Goal: Communication & Community: Answer question/provide support

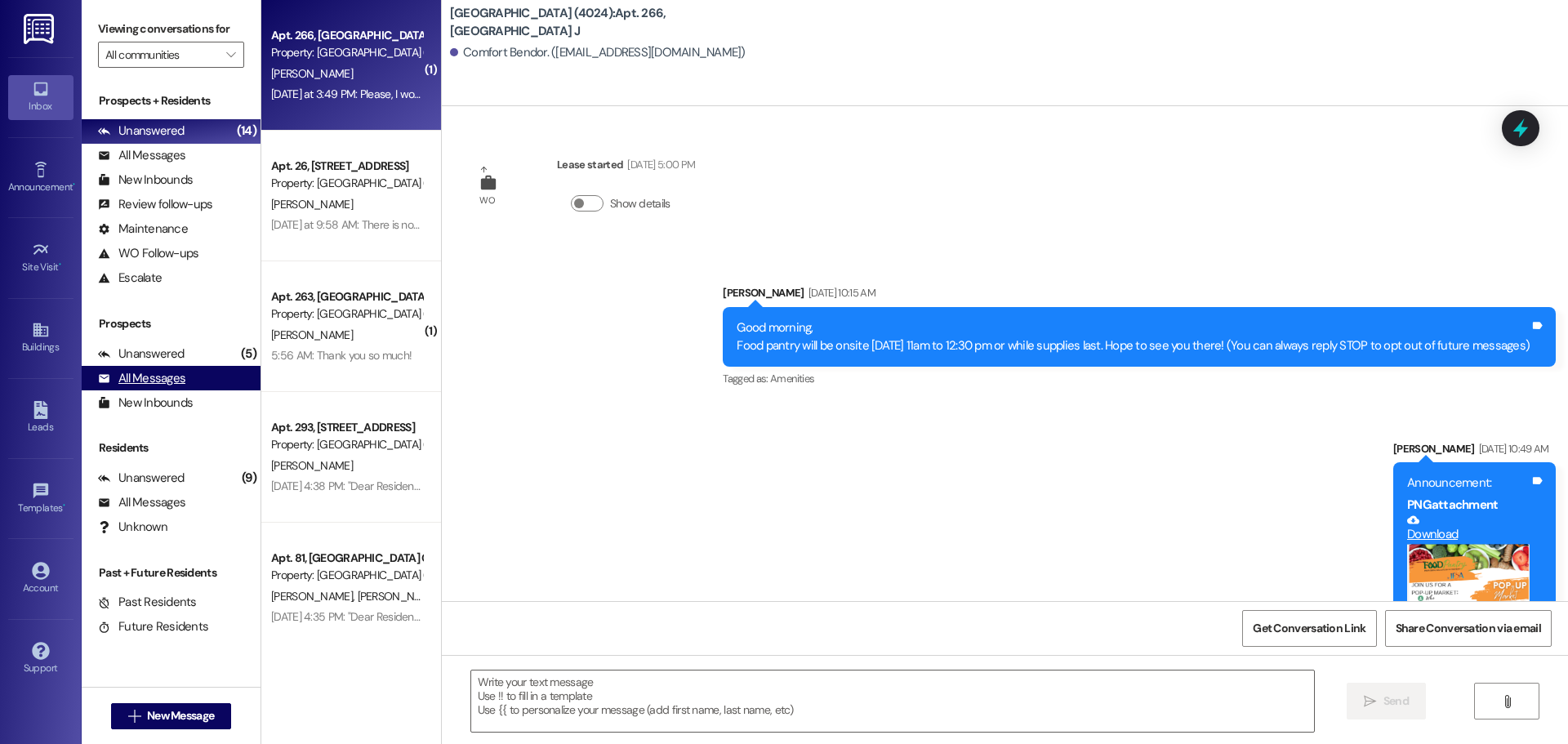
scroll to position [615, 0]
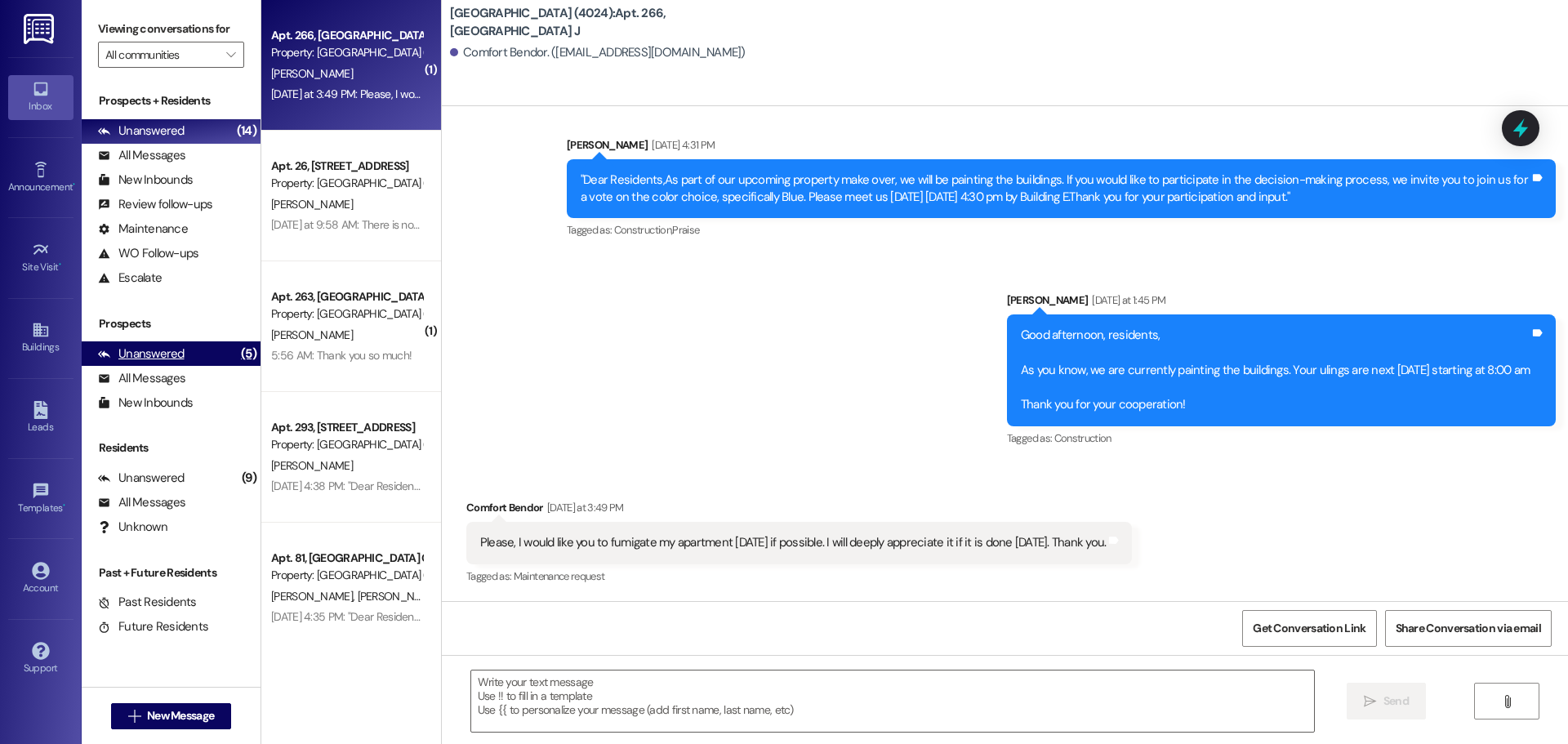
click at [205, 357] on div "Unanswered (5)" at bounding box center [170, 353] width 179 height 24
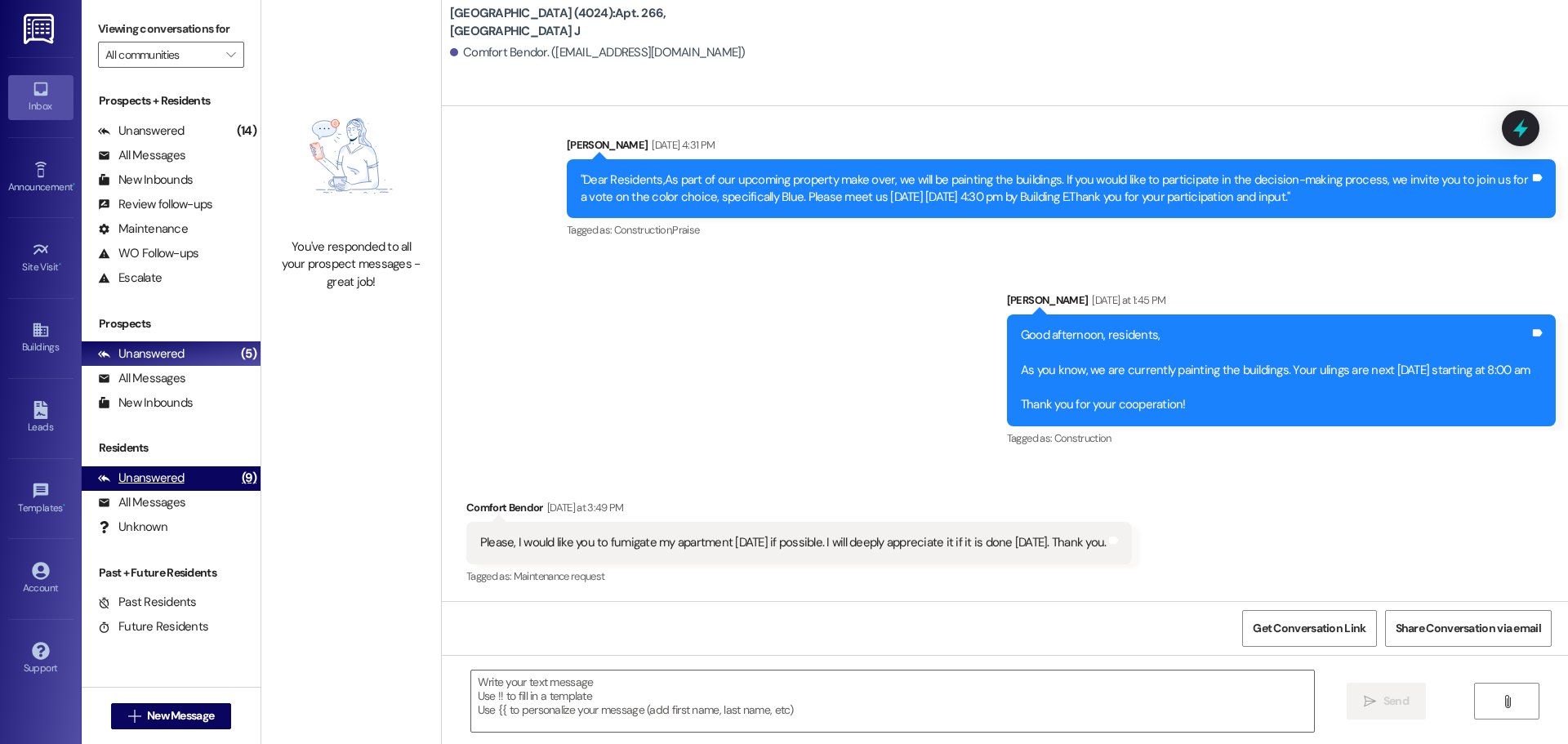
click at [209, 475] on div "Unanswered (9)" at bounding box center [170, 478] width 179 height 24
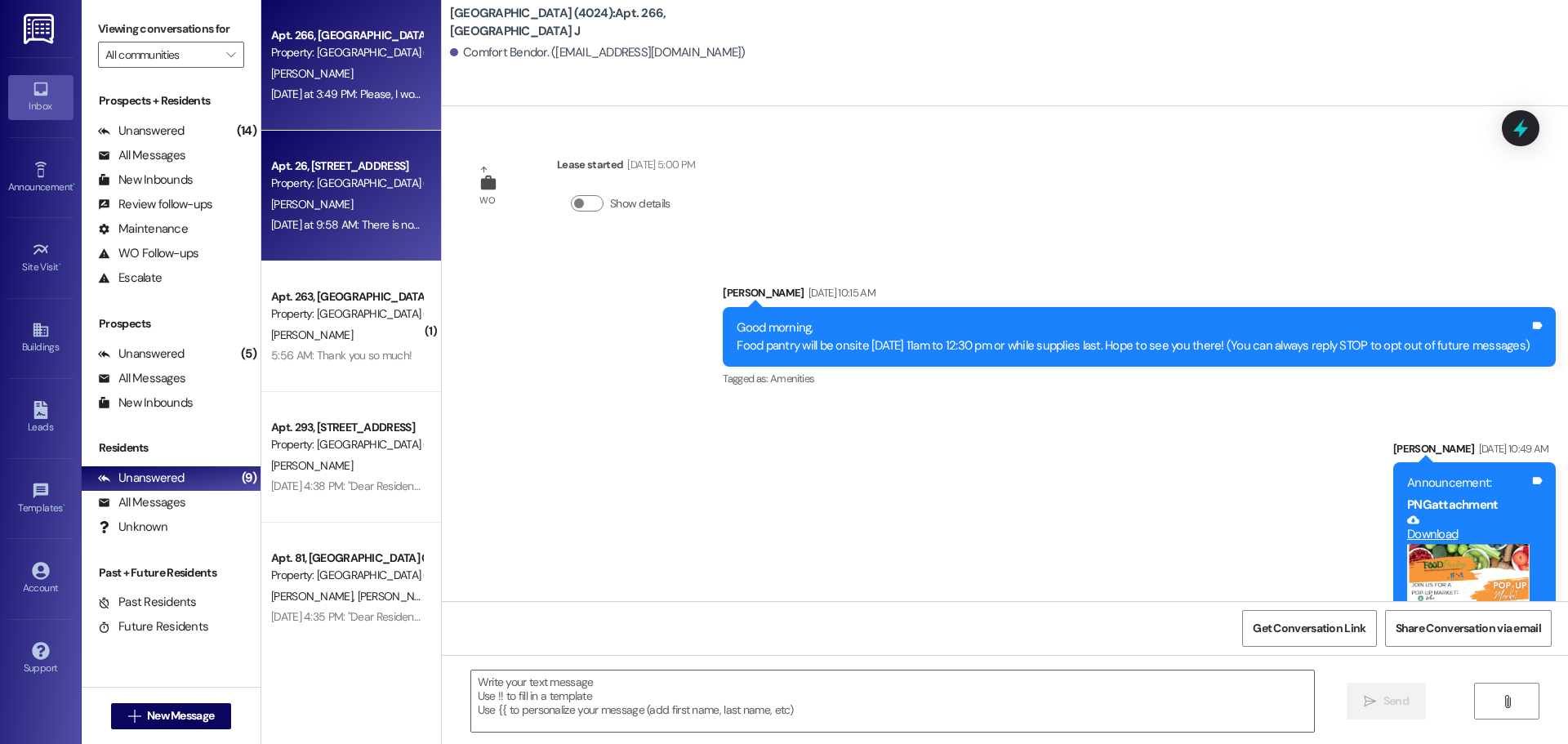
scroll to position [614, 0]
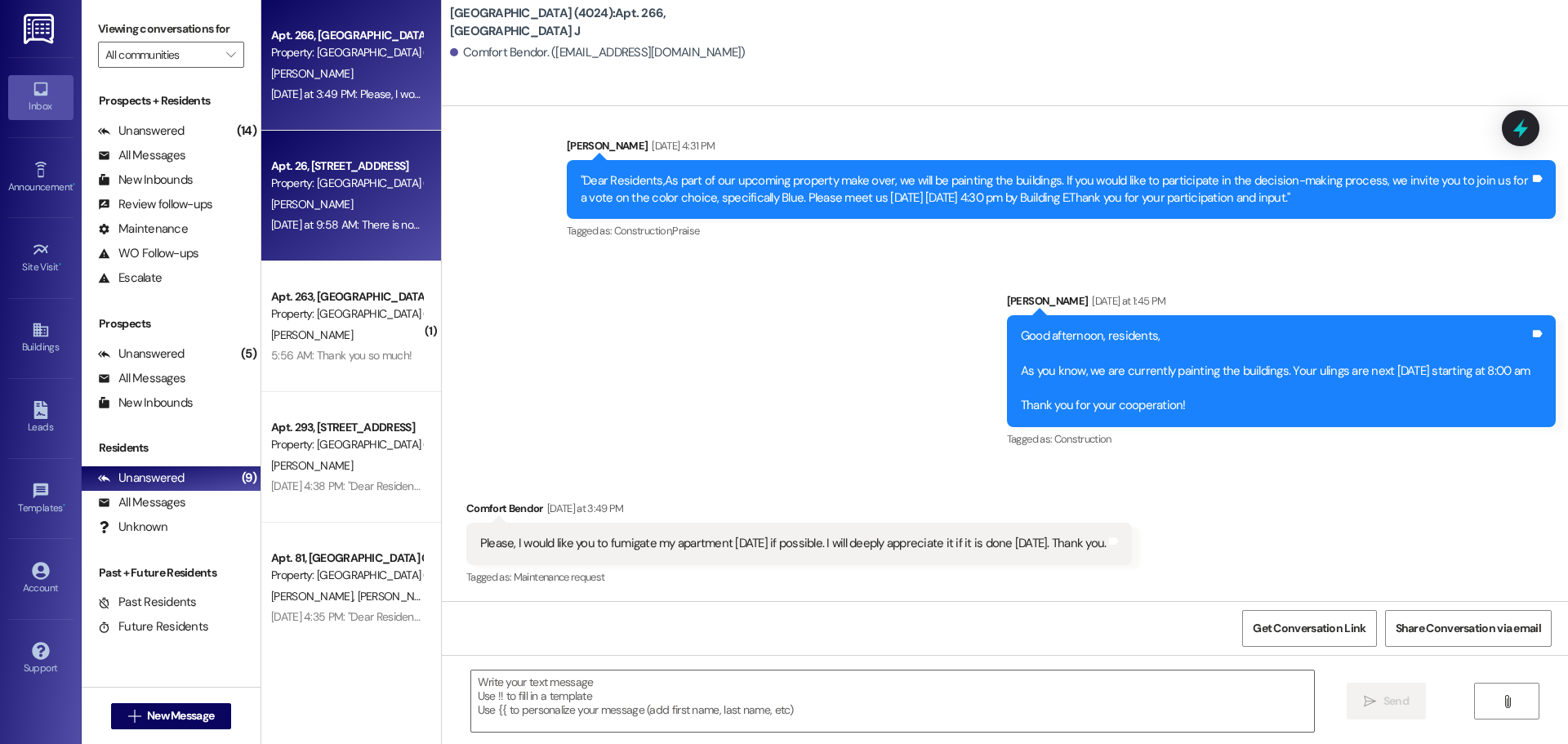
click at [379, 204] on div "[PERSON_NAME]" at bounding box center [347, 204] width 155 height 21
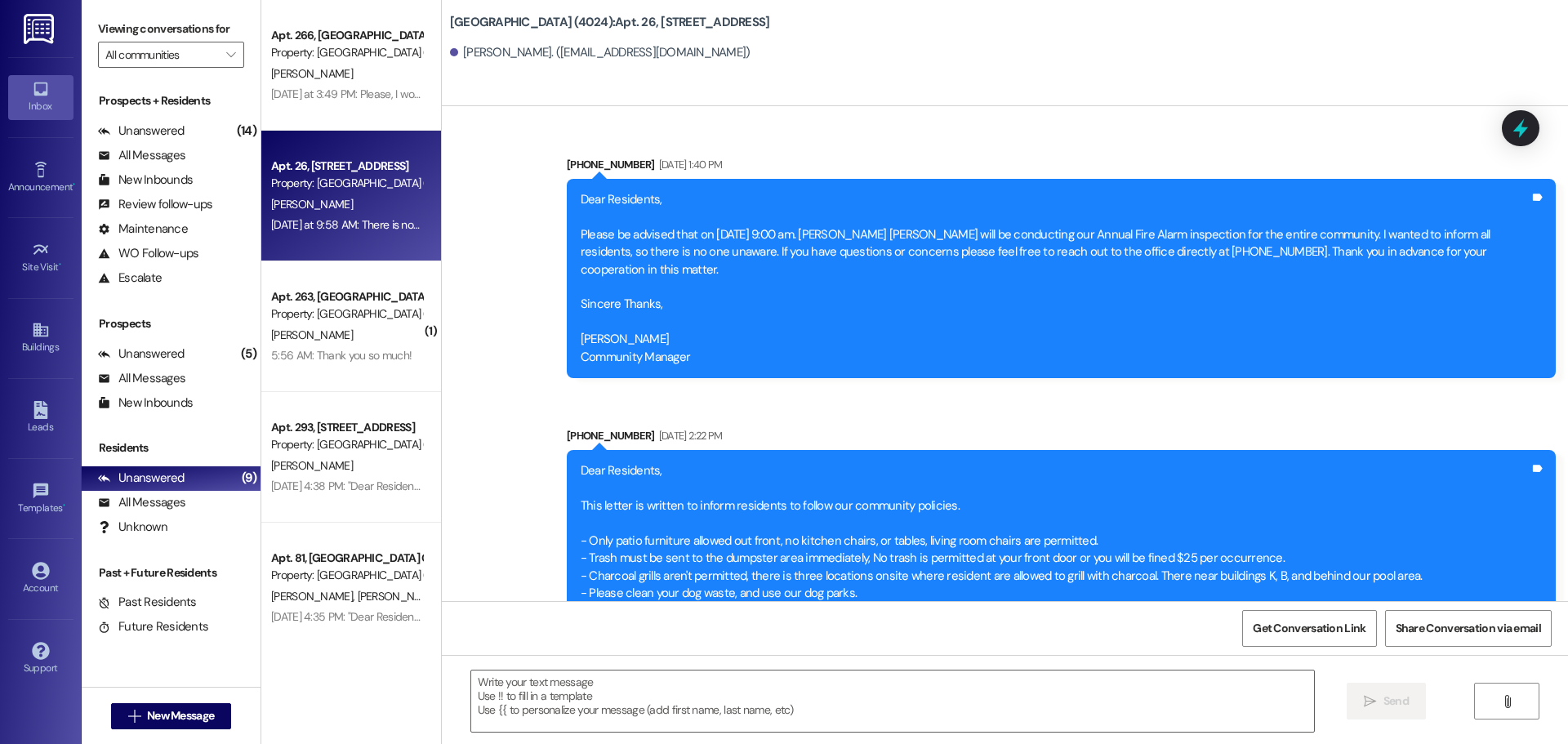
scroll to position [53248, 0]
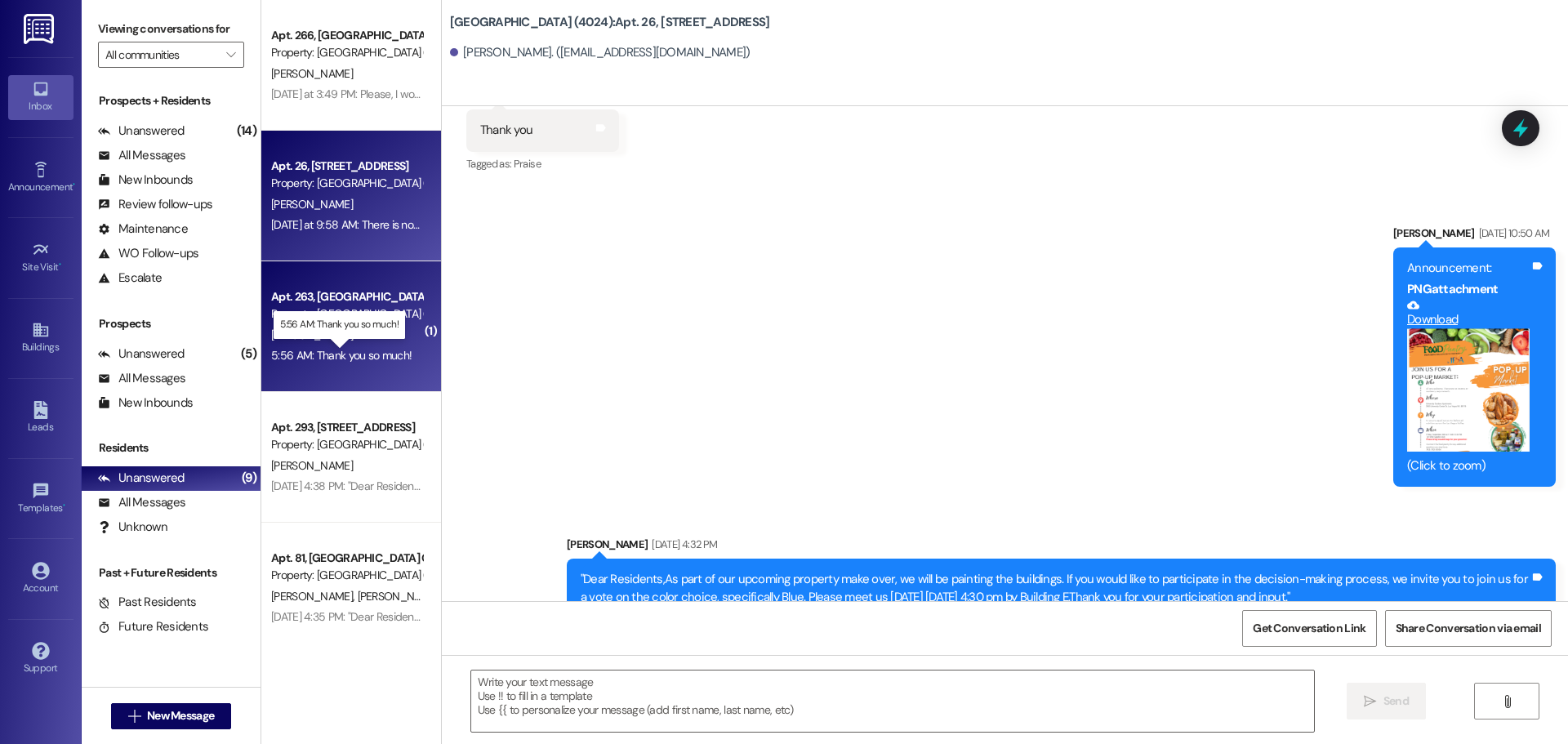
click at [319, 355] on div "5:56 AM: Thank you so much! 5:56 AM: Thank you so much!" at bounding box center [341, 356] width 141 height 15
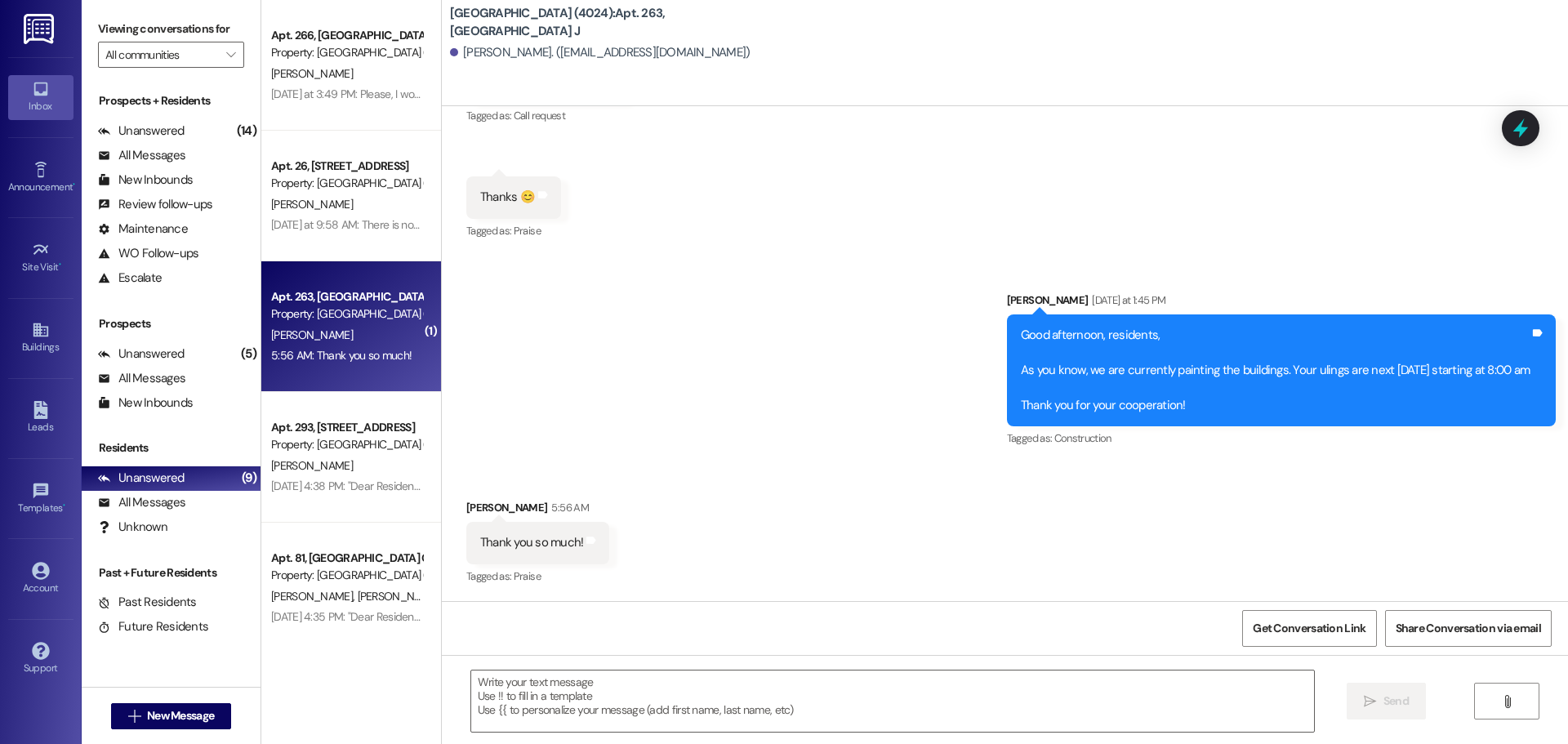
scroll to position [31300, 0]
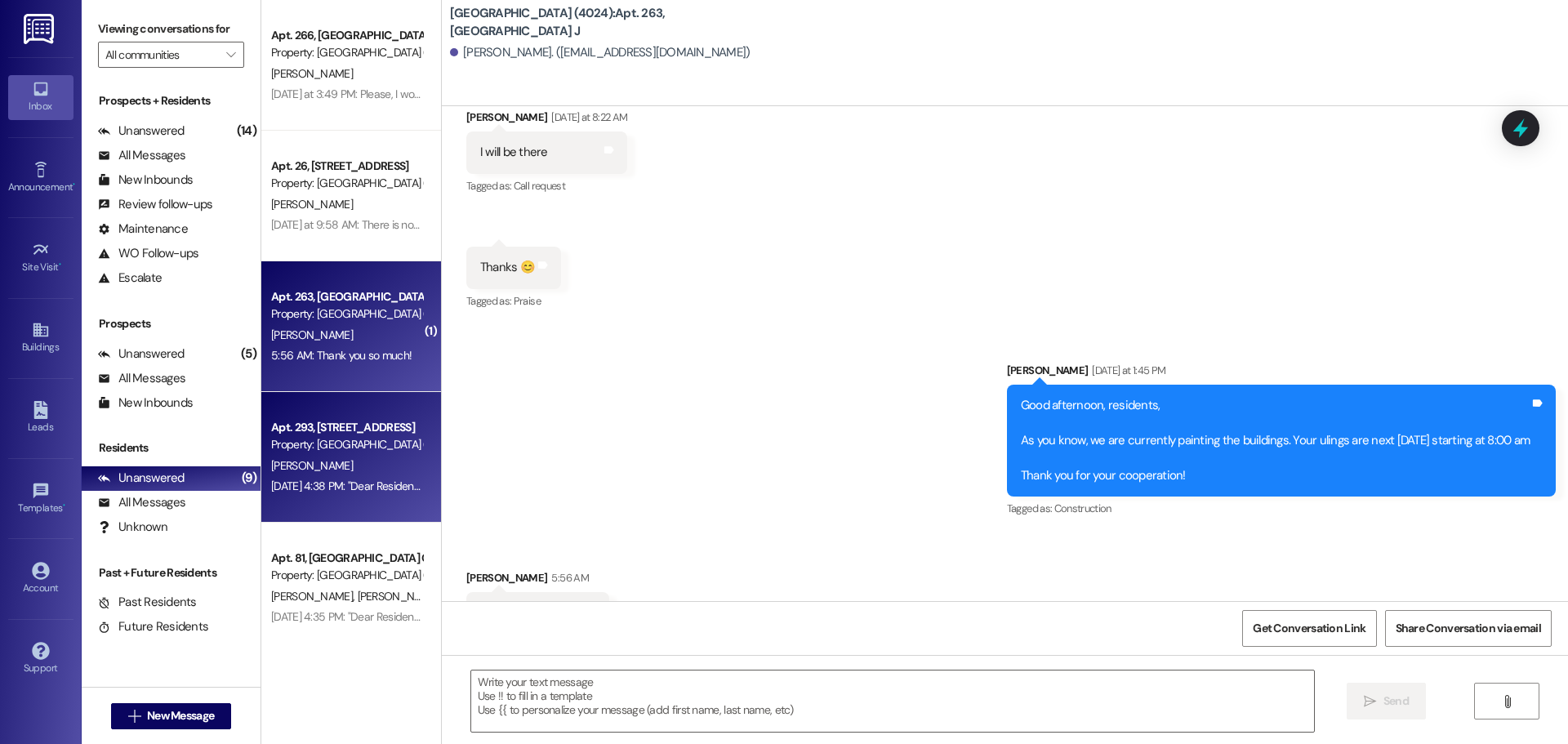
click at [341, 469] on div "[PERSON_NAME]" at bounding box center [347, 466] width 155 height 21
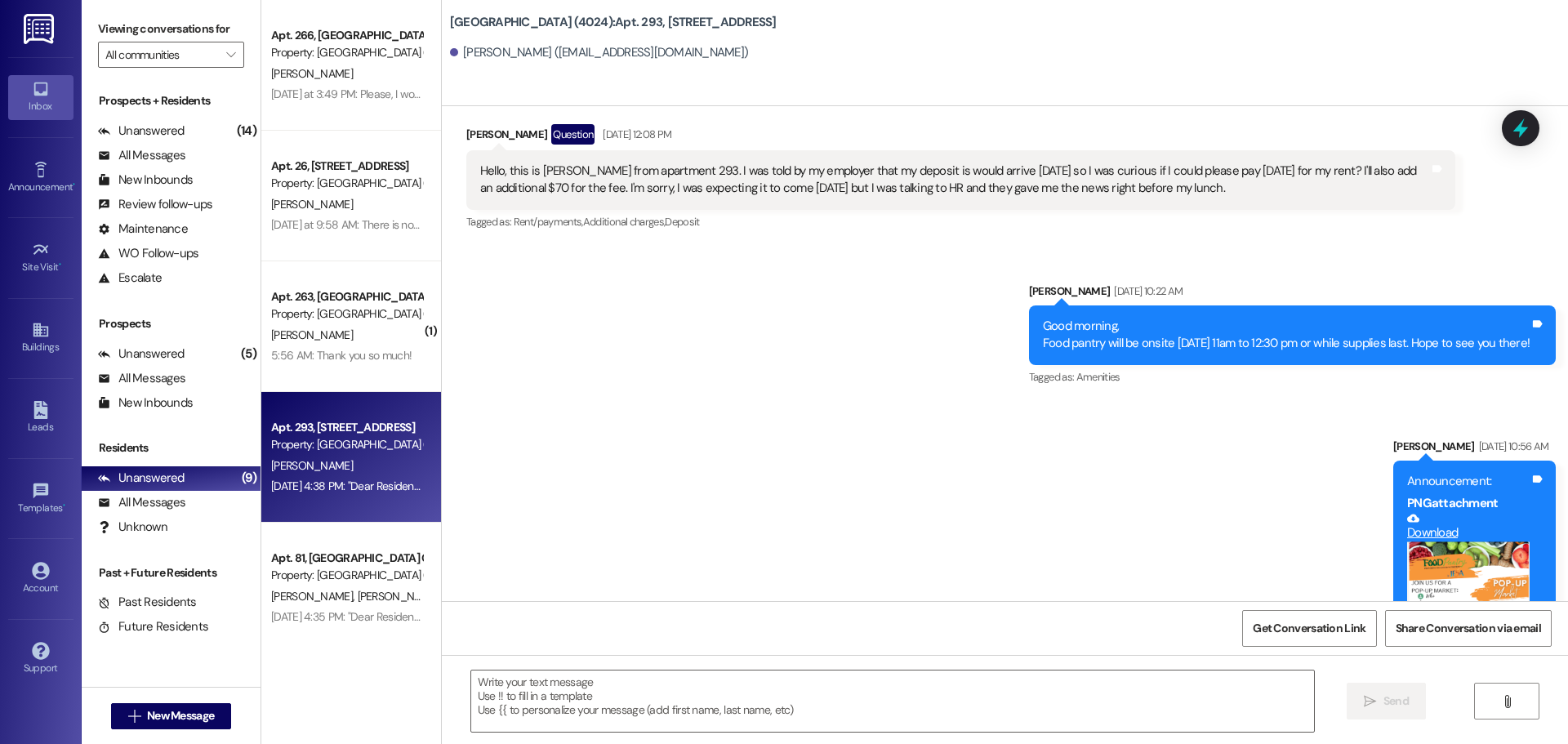
scroll to position [24779, 0]
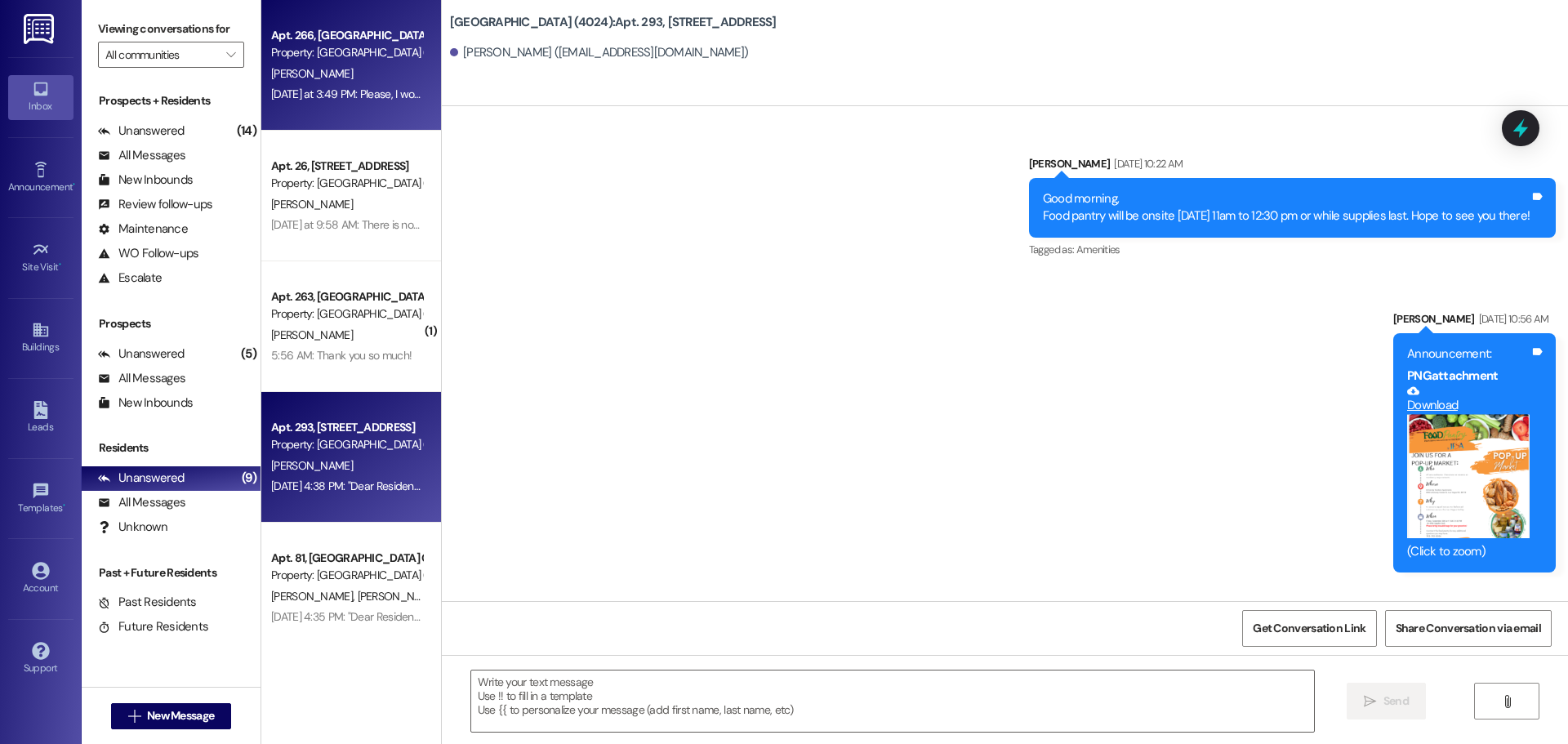
click at [345, 54] on div "Property: [GEOGRAPHIC_DATA] (4024)" at bounding box center [347, 52] width 151 height 17
